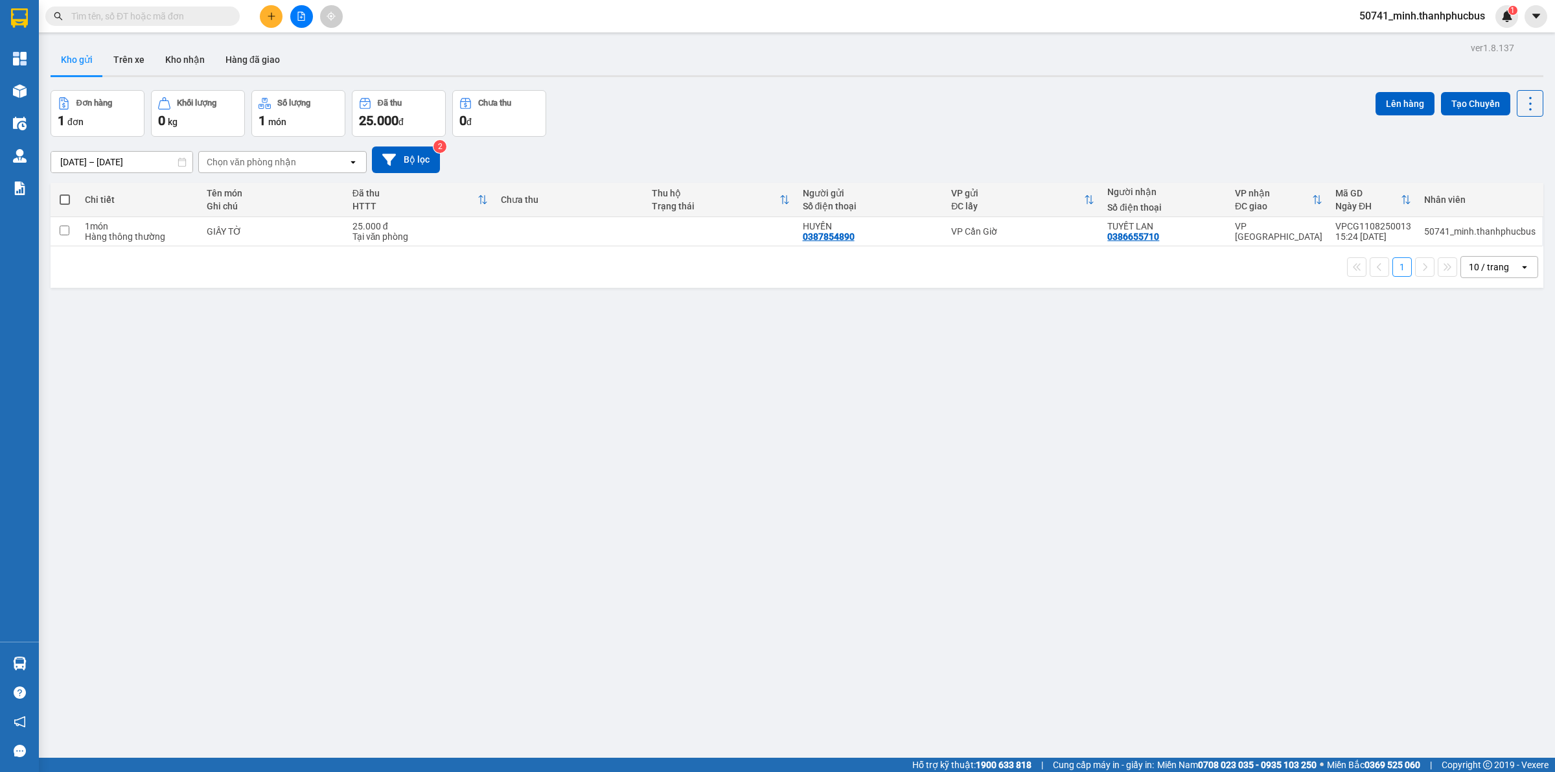
click at [273, 20] on icon "plus" at bounding box center [271, 16] width 9 height 9
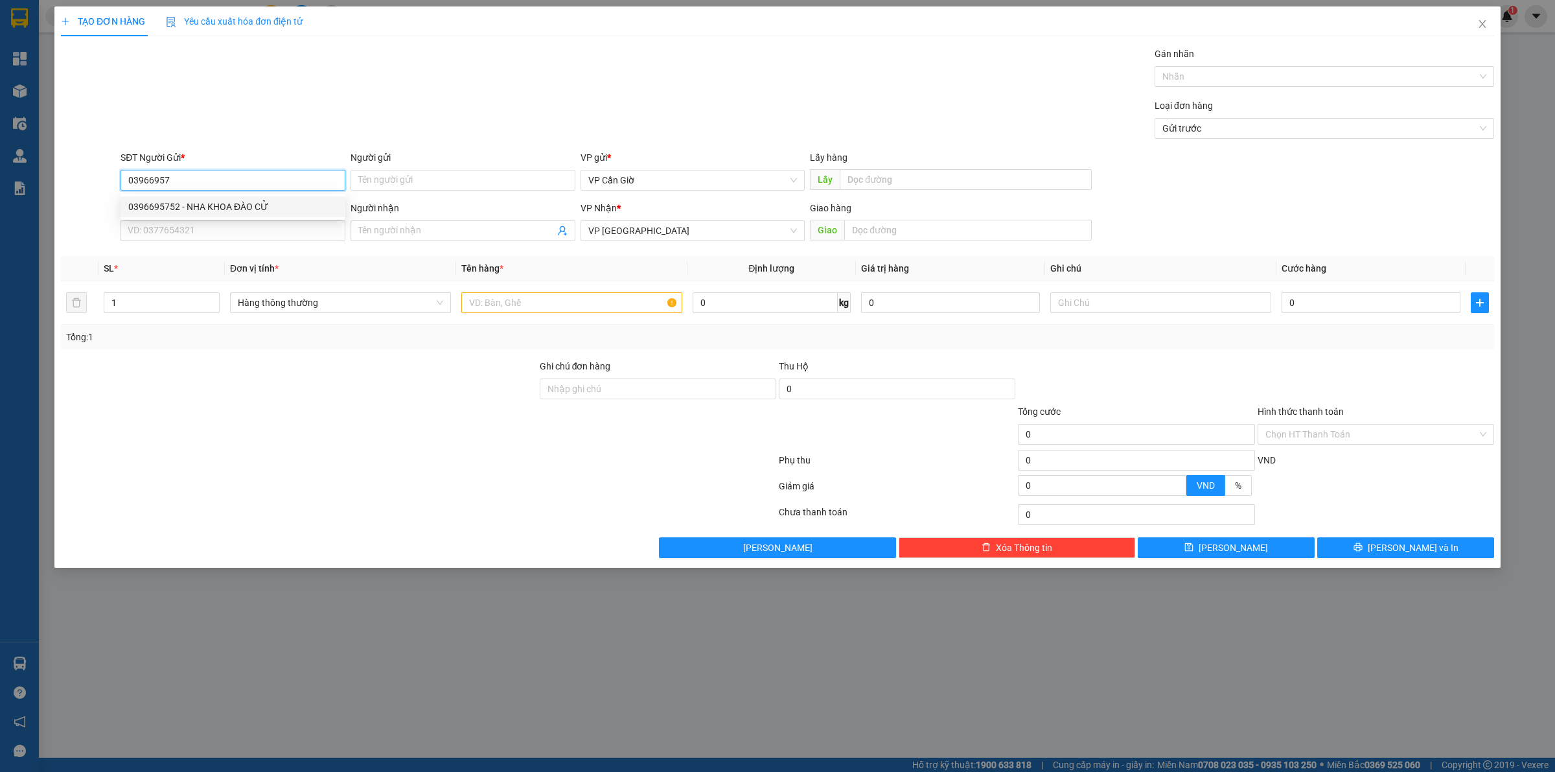
click at [209, 204] on div "0396695752 - NHA KHOA ĐÀO CỬ" at bounding box center [232, 207] width 209 height 14
type input "0396695752"
type input "NHA KHOA ĐÀO CỬ"
type input "25.000"
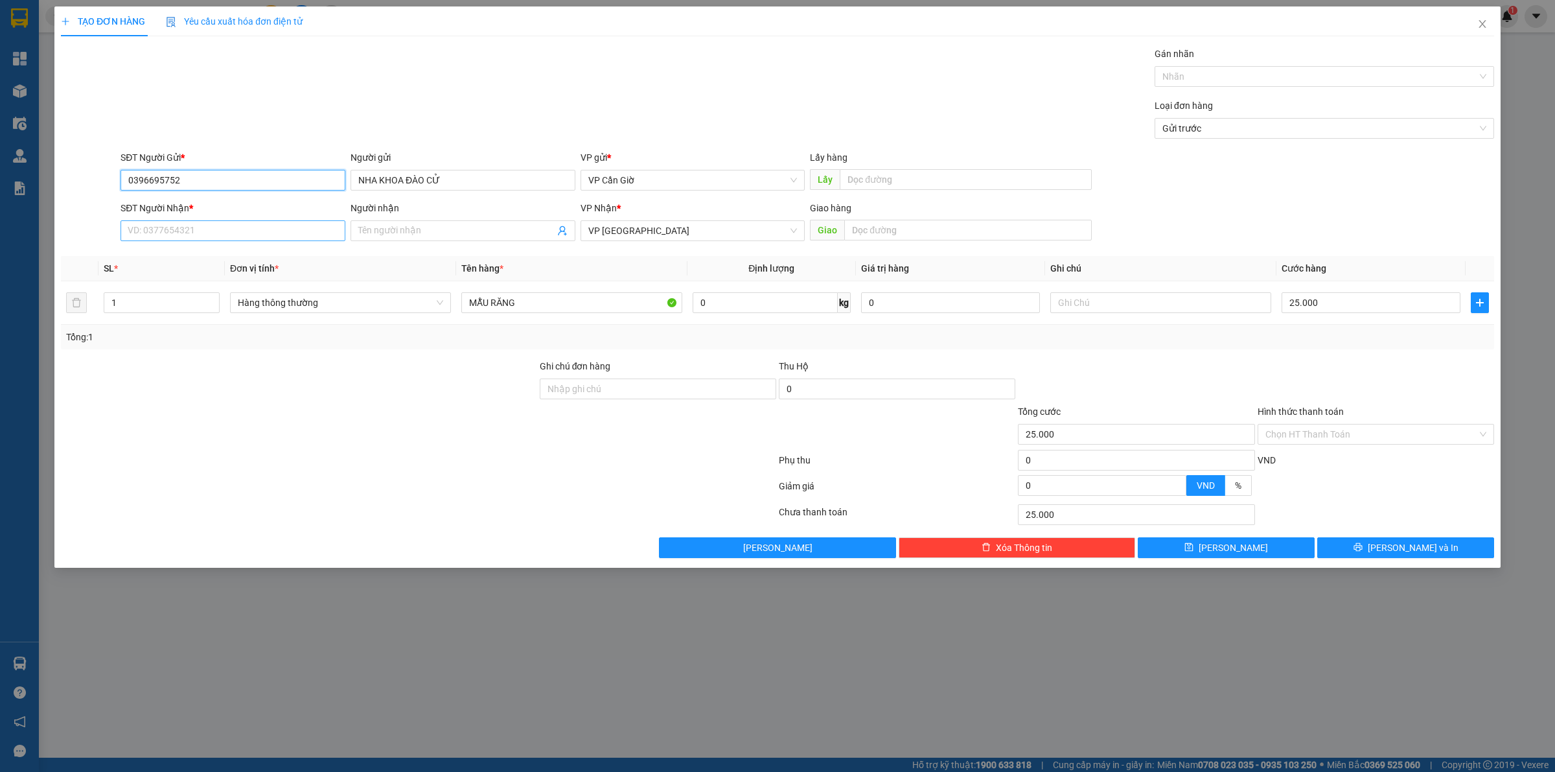
type input "0396695752"
click at [234, 241] on input "SĐT Người Nhận *" at bounding box center [233, 230] width 225 height 21
click at [225, 256] on div "0944707876 - [GEOGRAPHIC_DATA]" at bounding box center [232, 257] width 209 height 14
type input "0944707876"
type input "ANH ĐỨC"
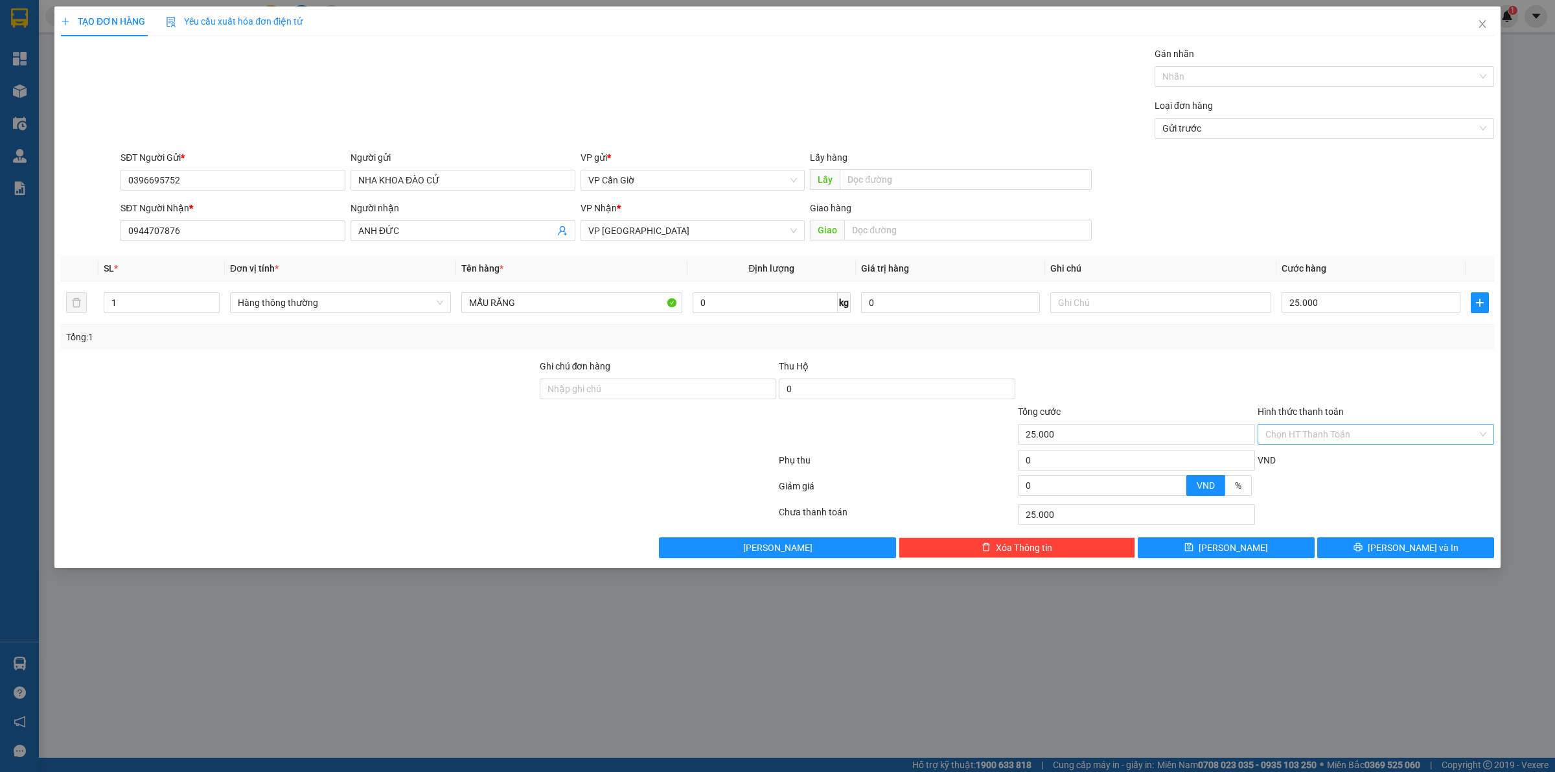
click at [1346, 434] on input "Hình thức thanh toán" at bounding box center [1371, 433] width 212 height 19
click at [1302, 464] on div "Tại văn phòng" at bounding box center [1375, 461] width 221 height 14
type input "0"
click at [1362, 549] on icon "printer" at bounding box center [1358, 547] width 8 height 8
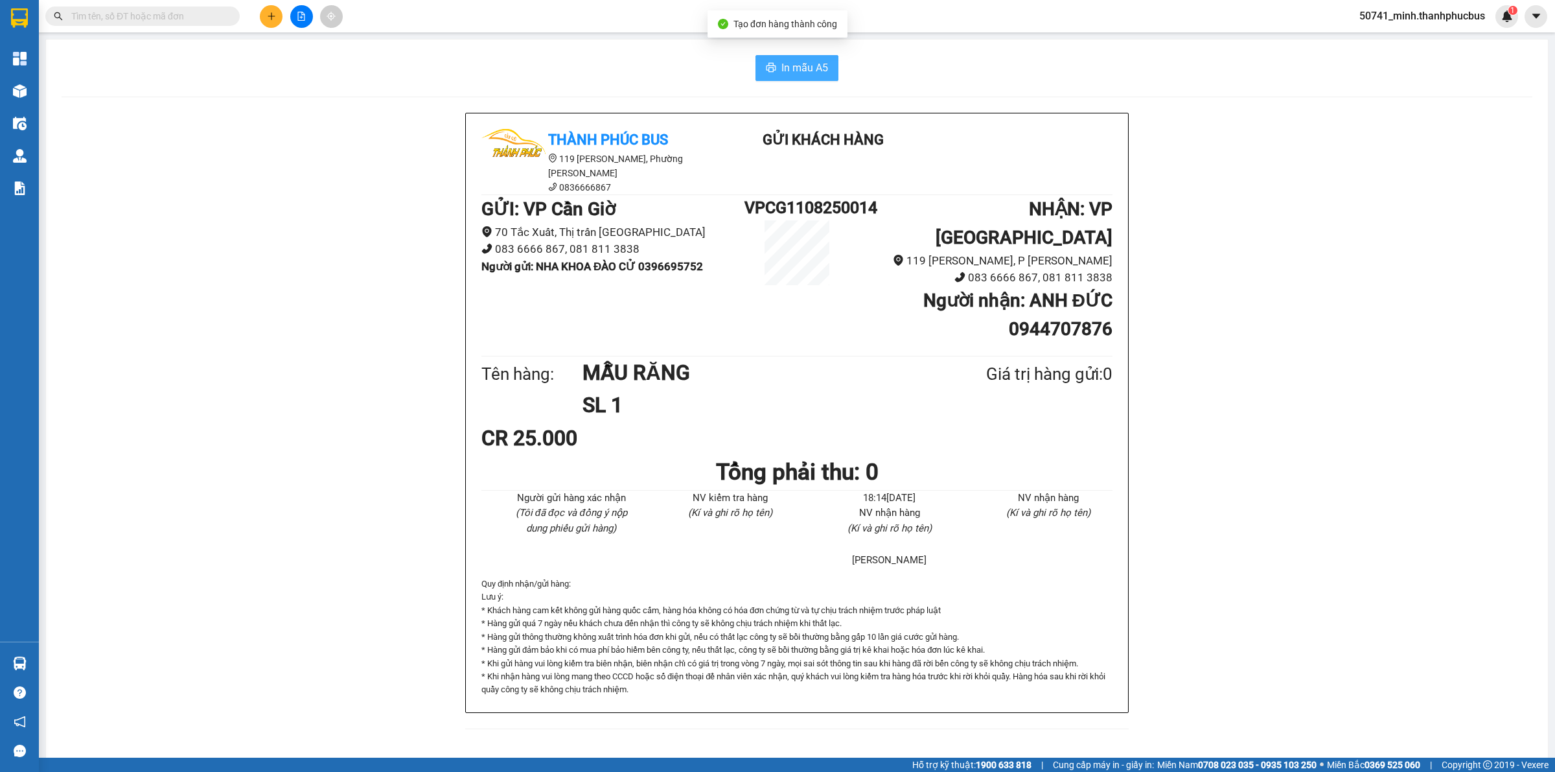
click at [798, 81] on button "In mẫu A5" at bounding box center [797, 68] width 83 height 26
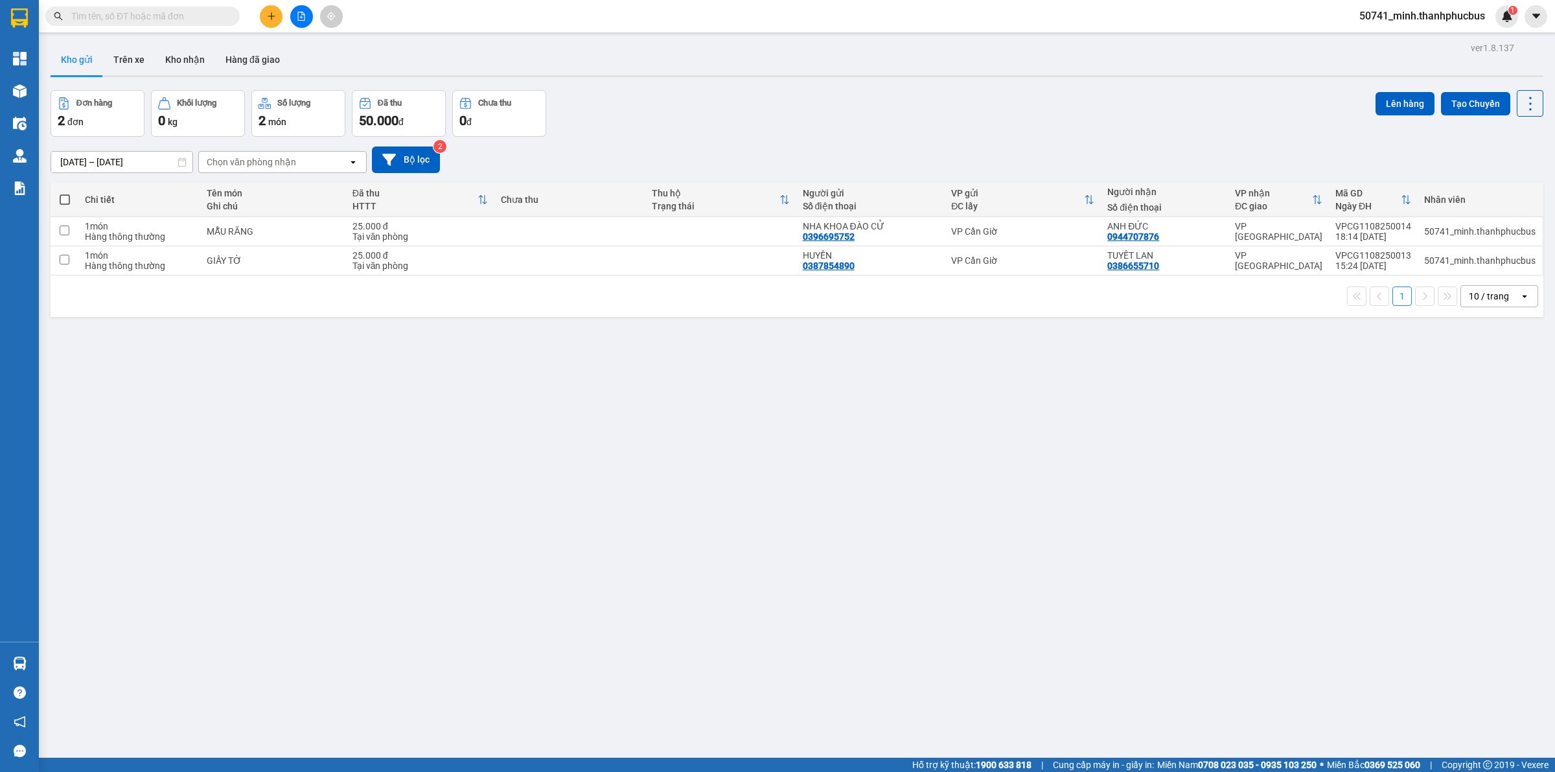
click at [273, 10] on button at bounding box center [271, 16] width 23 height 23
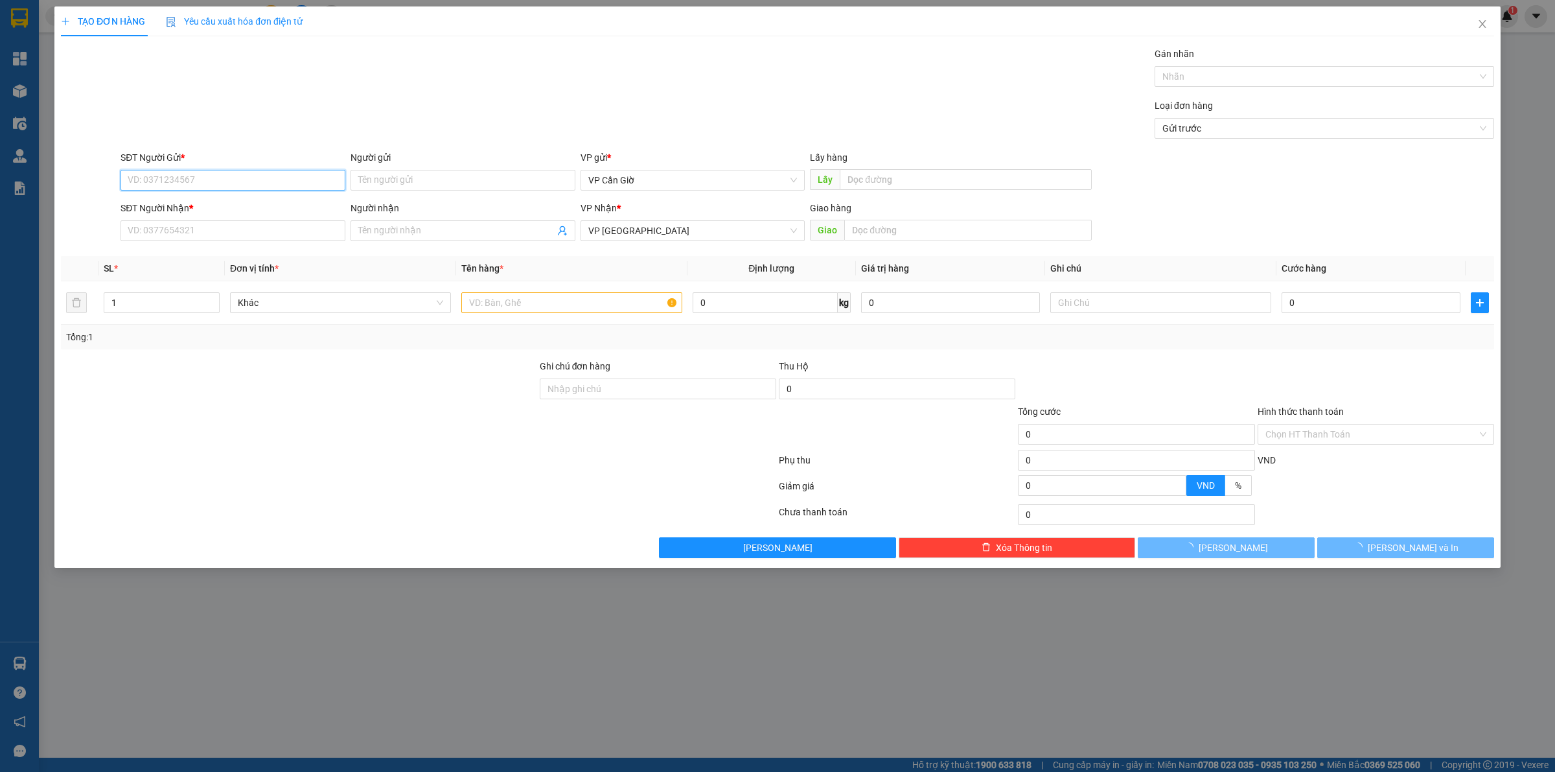
click at [231, 174] on input "SĐT Người Gửi *" at bounding box center [233, 180] width 225 height 21
click at [230, 205] on div "0945459754 - HOÀNG" at bounding box center [232, 207] width 209 height 14
type input "0945459754"
type input "HOÀNG"
type input "45.000"
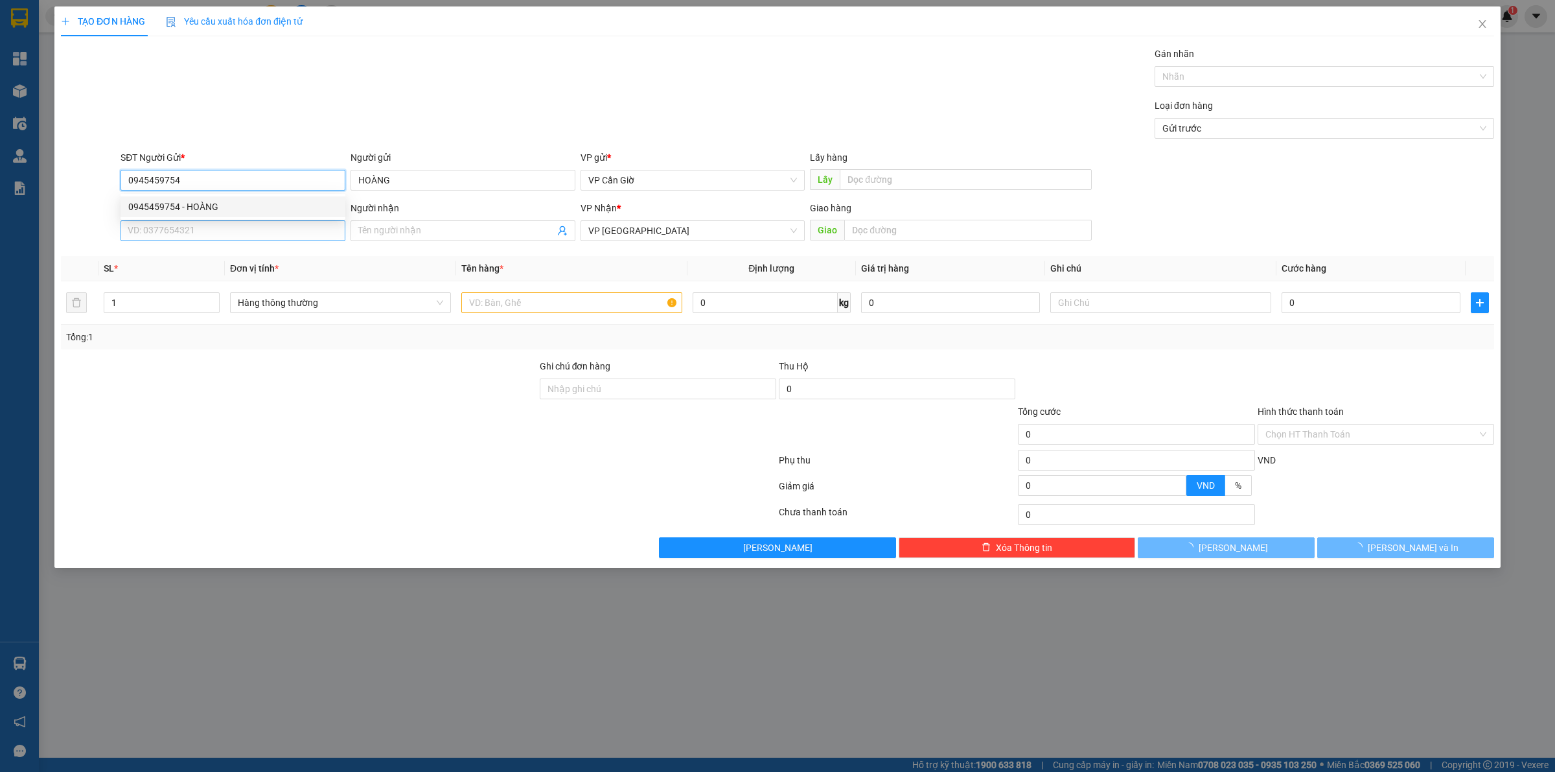
type input "45.000"
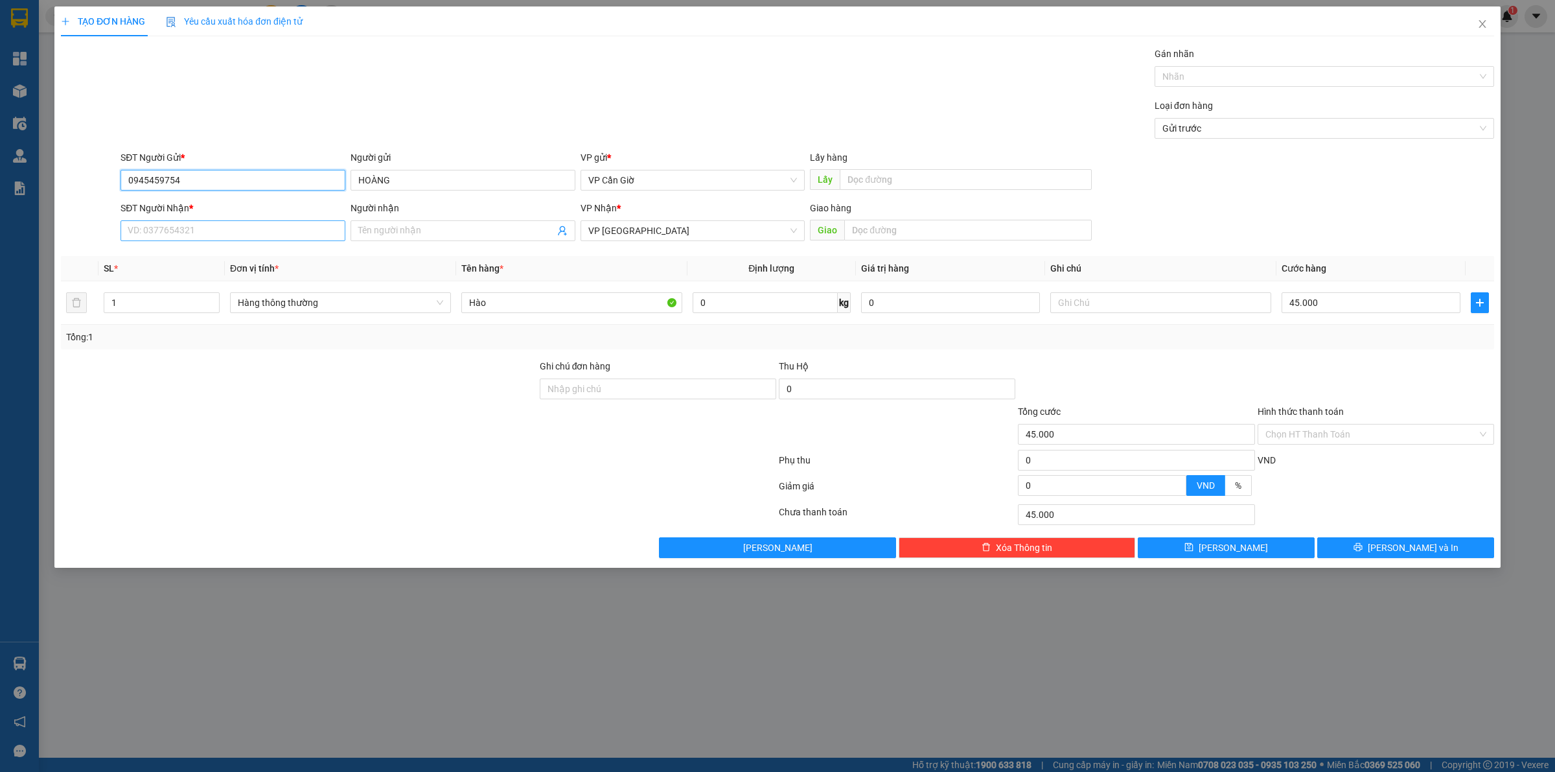
type input "0945459754"
drag, startPoint x: 212, startPoint y: 235, endPoint x: 209, endPoint y: 241, distance: 7.0
click at [213, 235] on input "SĐT Người Nhận *" at bounding box center [233, 230] width 225 height 21
click at [212, 260] on div "0945459754 - HOÀNG" at bounding box center [232, 257] width 209 height 14
type input "0945459754"
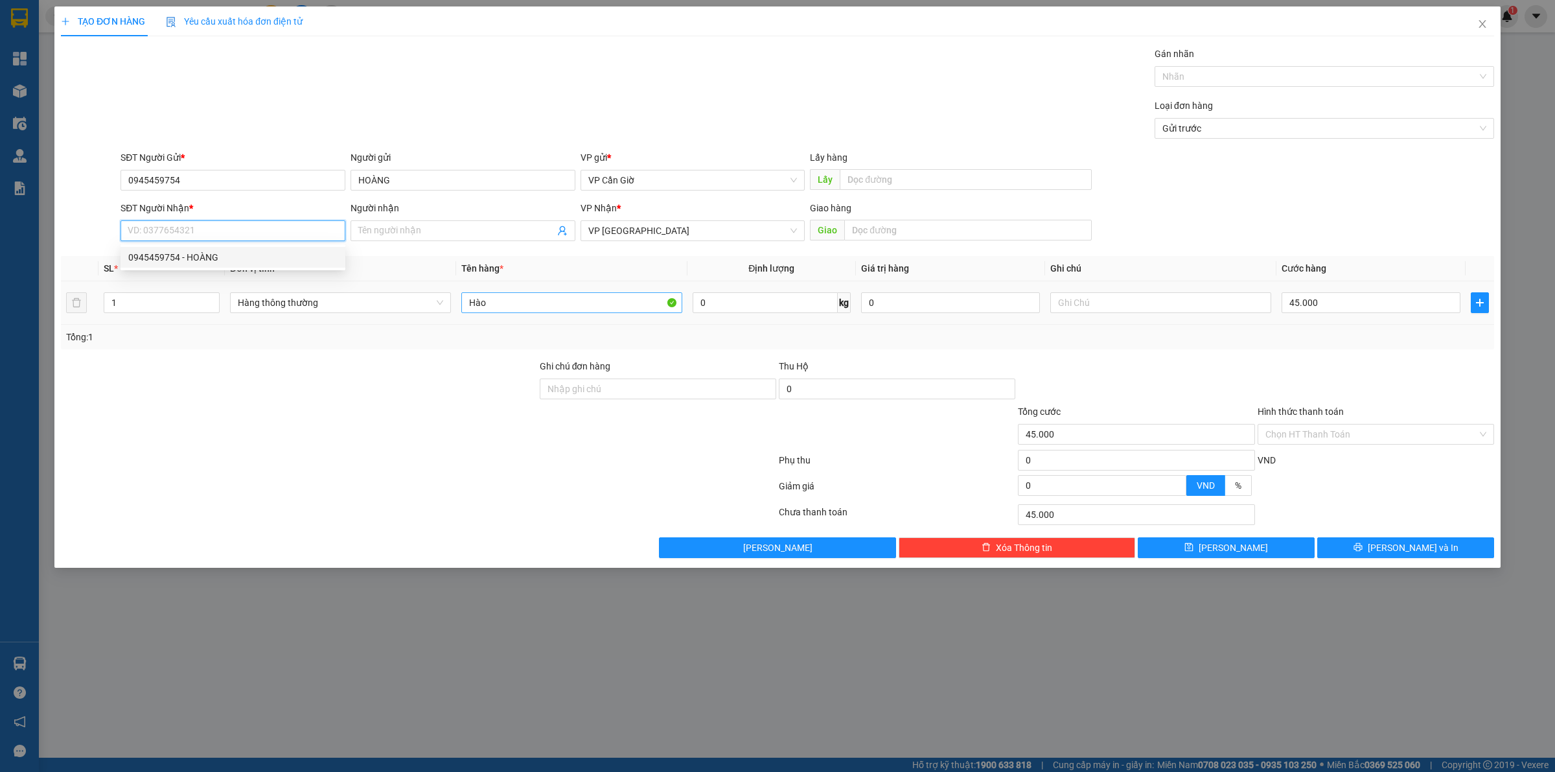
type input "HOÀNG"
click at [1310, 445] on div "Chọn HT Thanh Toán" at bounding box center [1376, 434] width 237 height 21
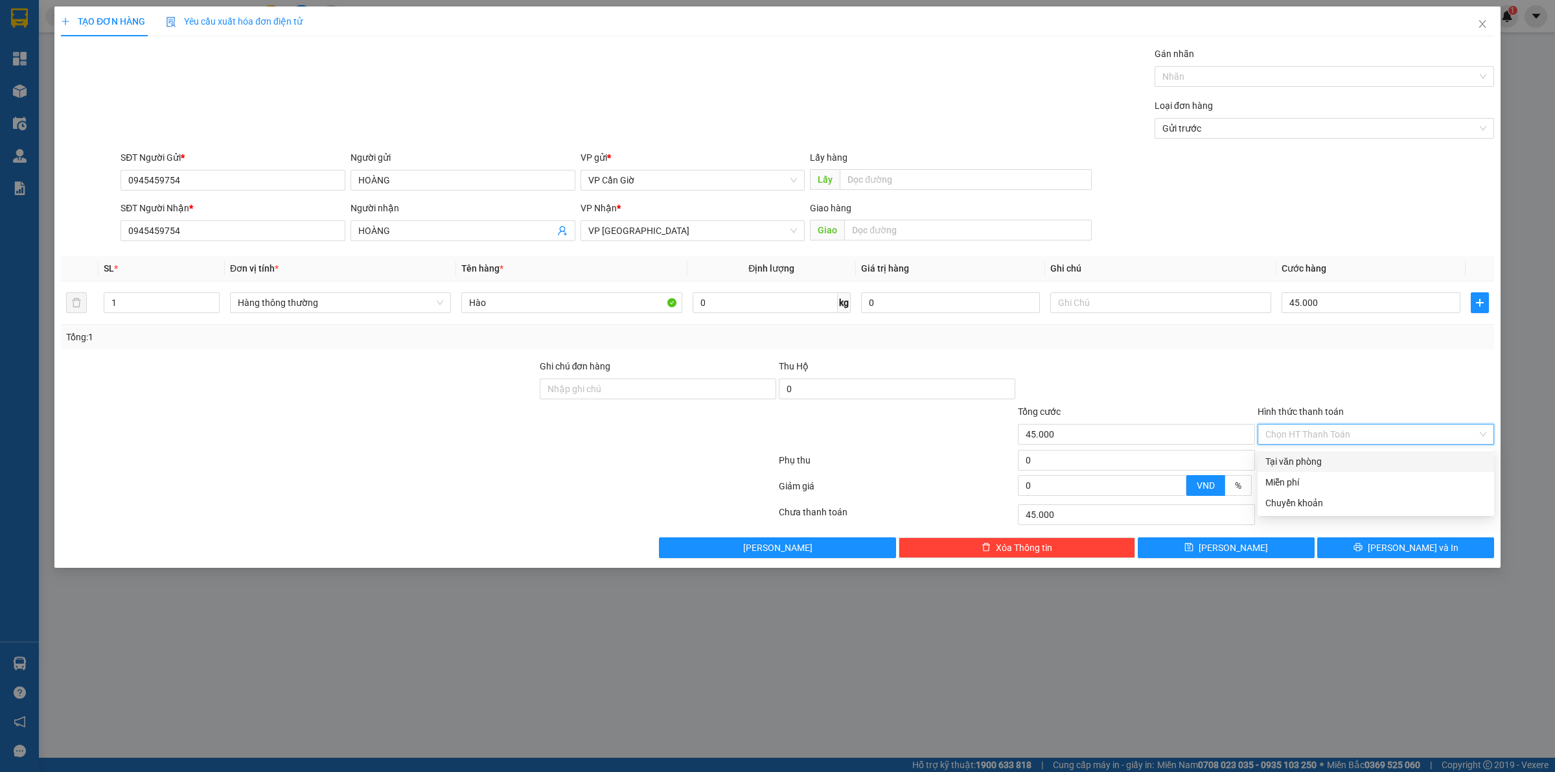
click at [1306, 467] on div "Tại văn phòng" at bounding box center [1375, 461] width 221 height 14
type input "0"
click at [1359, 543] on button "[PERSON_NAME] và In" at bounding box center [1405, 547] width 177 height 21
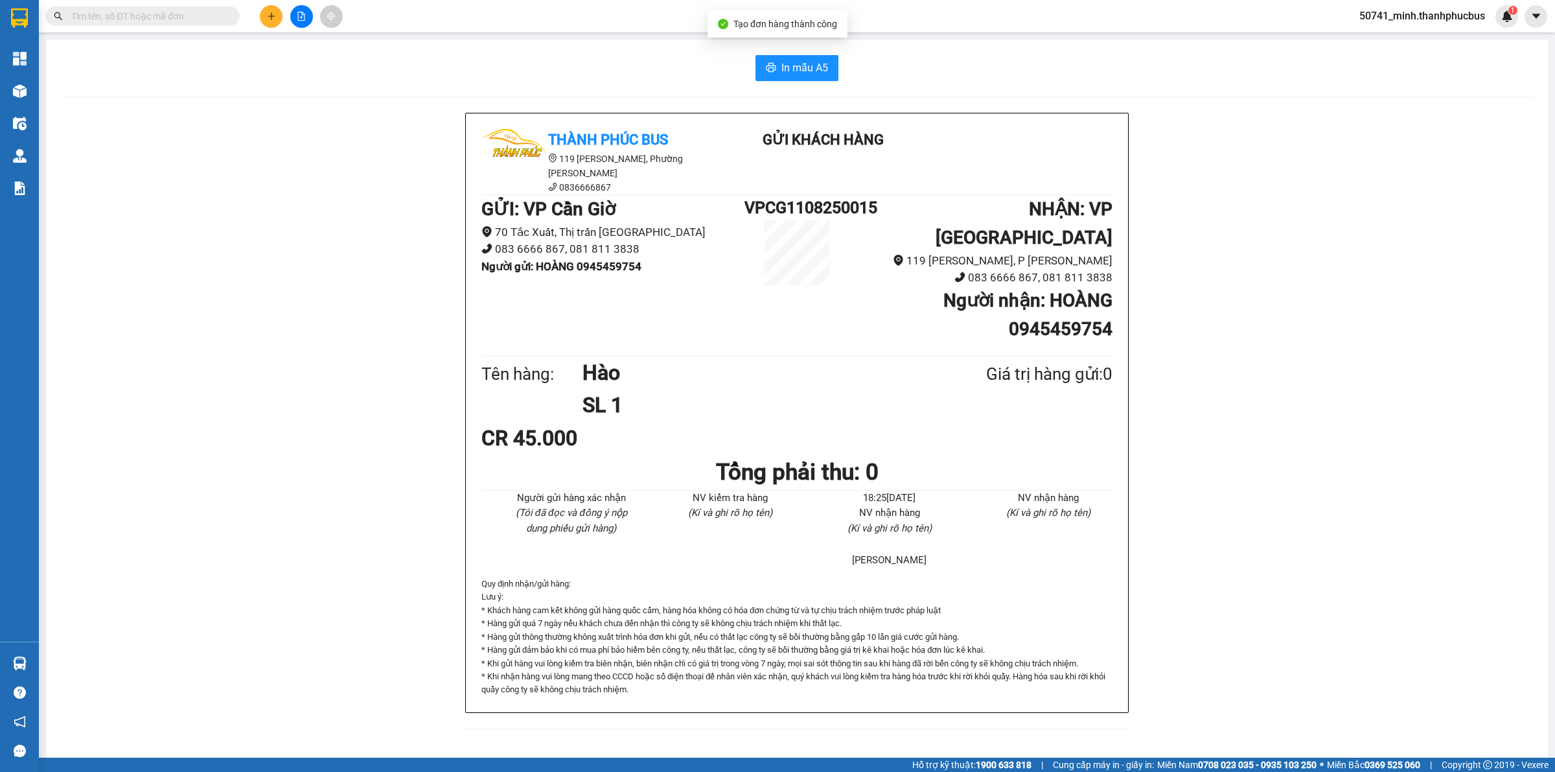
click at [784, 82] on div "In mẫu A5 Thành Phúc Bus 119 [PERSON_NAME], Phường [PERSON_NAME] 0836666867 Gửi…" at bounding box center [797, 400] width 1502 height 721
click at [794, 75] on span "In mẫu A5" at bounding box center [804, 68] width 47 height 16
